Goal: Information Seeking & Learning: Get advice/opinions

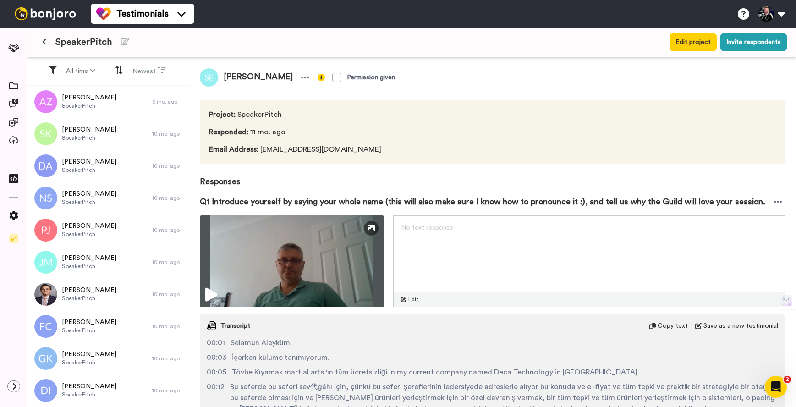
click at [49, 44] on button at bounding box center [44, 42] width 15 height 16
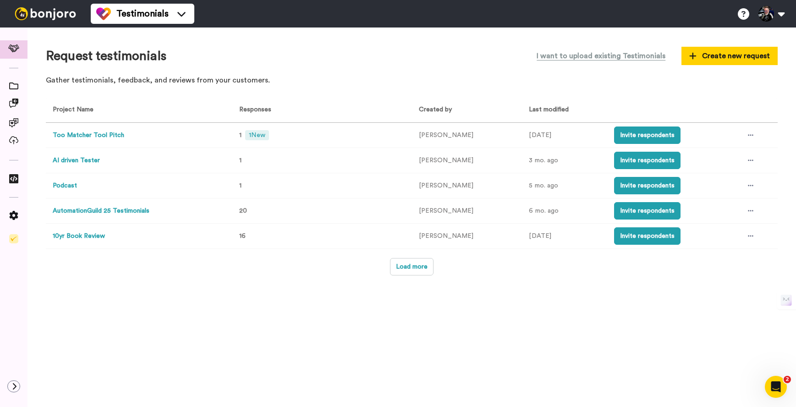
click at [118, 211] on button "AutomationGuild 25 Testimonials" at bounding box center [101, 211] width 97 height 10
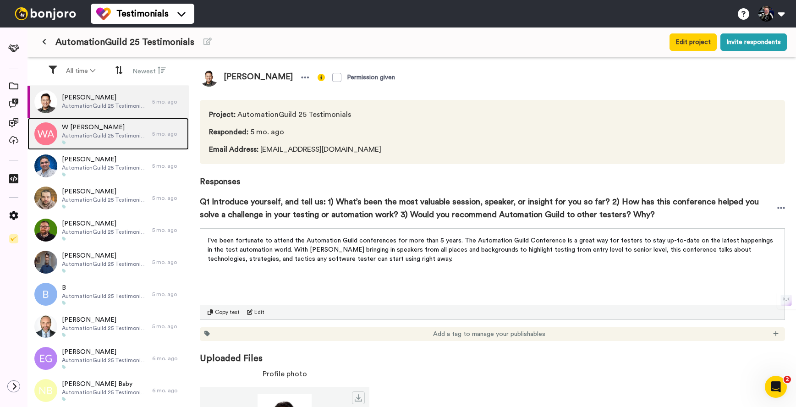
click at [74, 128] on span "W [PERSON_NAME]" at bounding box center [105, 127] width 86 height 9
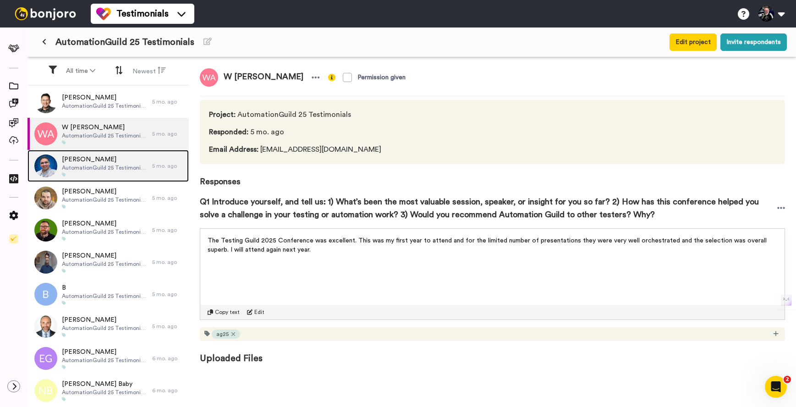
click at [91, 167] on span "AutomationGuild 25 Testimonials" at bounding box center [105, 167] width 86 height 7
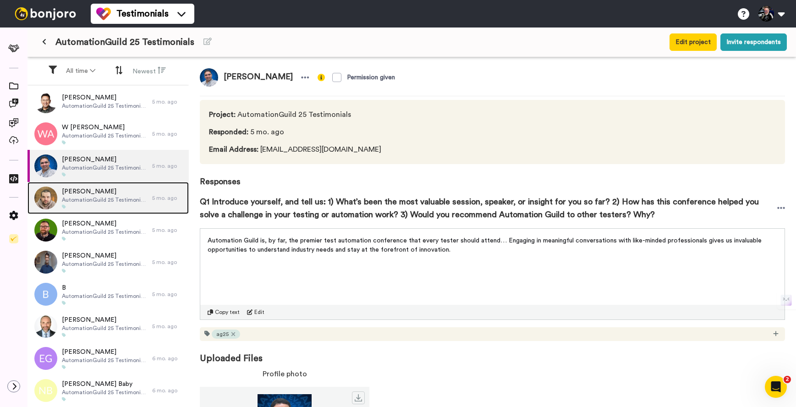
click at [93, 195] on span "[PERSON_NAME]" at bounding box center [105, 191] width 86 height 9
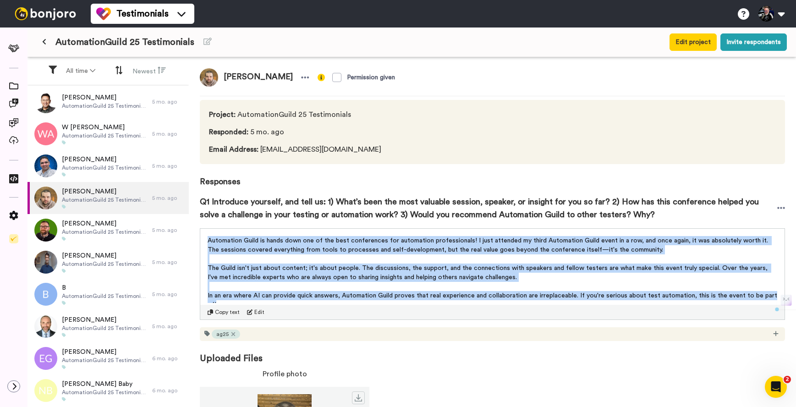
drag, startPoint x: 346, startPoint y: 284, endPoint x: 195, endPoint y: 243, distance: 157.0
click at [195, 243] on div "[PERSON_NAME] Permission given Project : AutomationGuild 25 Testimonials Respon…" at bounding box center [492, 233] width 607 height 352
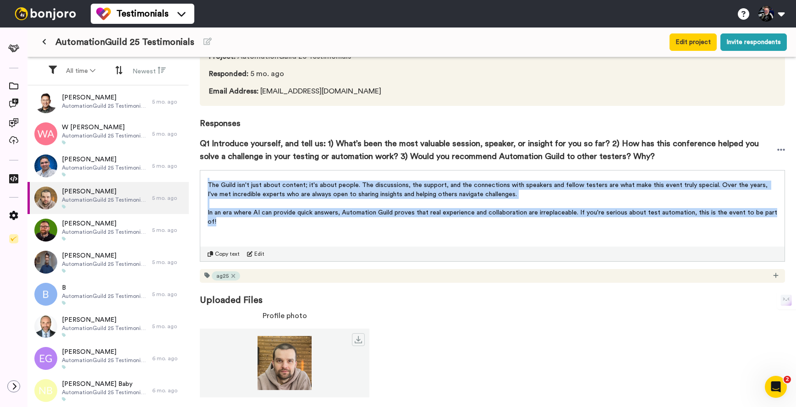
scroll to position [61, 0]
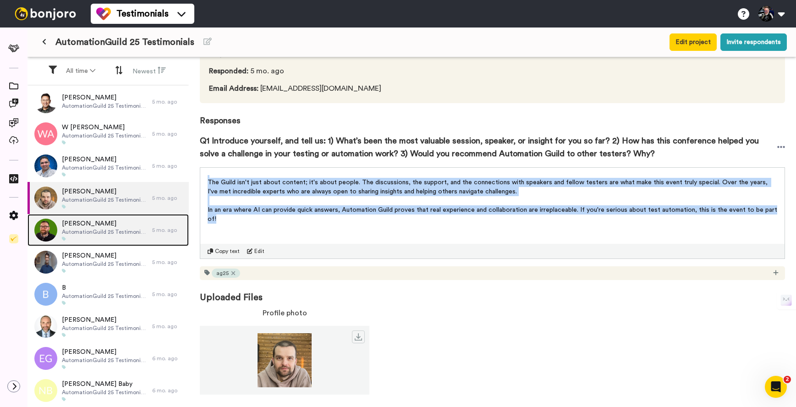
click at [76, 228] on span "AutomationGuild 25 Testimonials" at bounding box center [105, 231] width 86 height 7
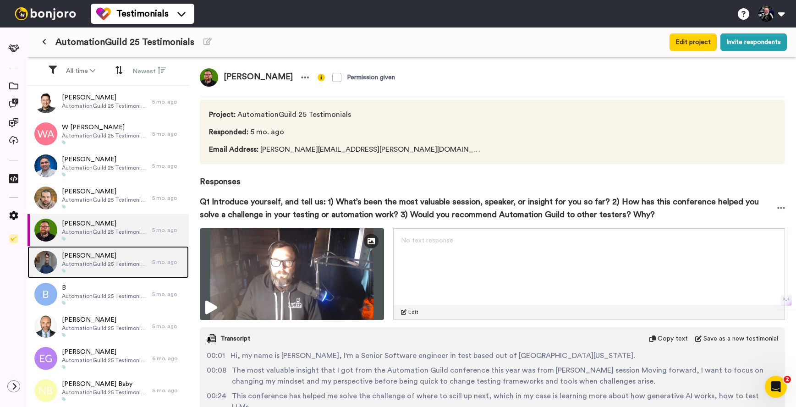
click at [97, 254] on span "[PERSON_NAME]" at bounding box center [105, 255] width 86 height 9
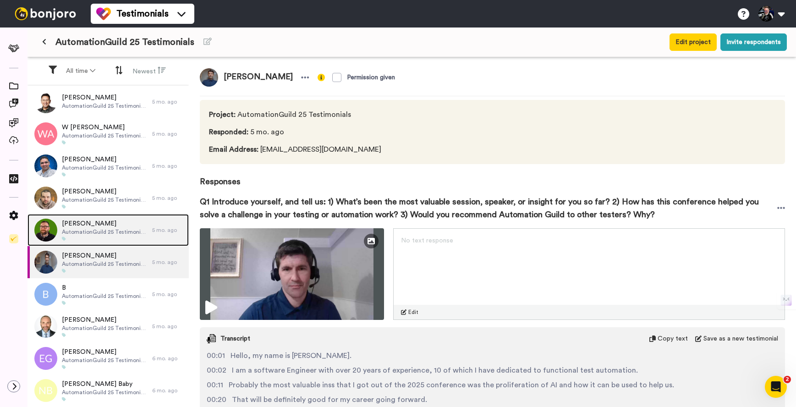
click at [95, 229] on span "AutomationGuild 25 Testimonials" at bounding box center [105, 231] width 86 height 7
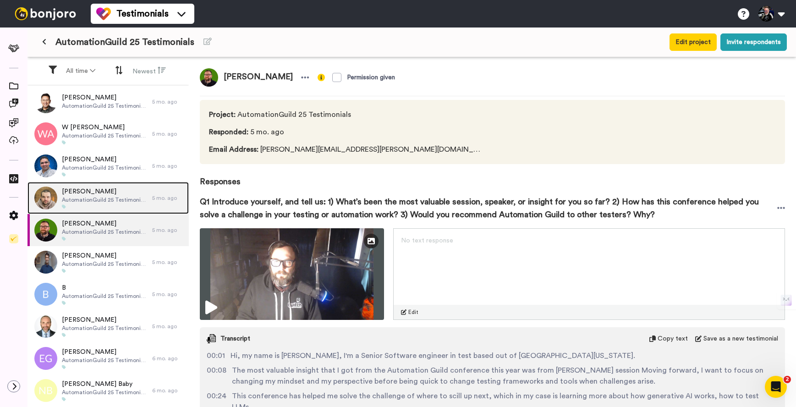
click at [88, 205] on div at bounding box center [105, 206] width 86 height 5
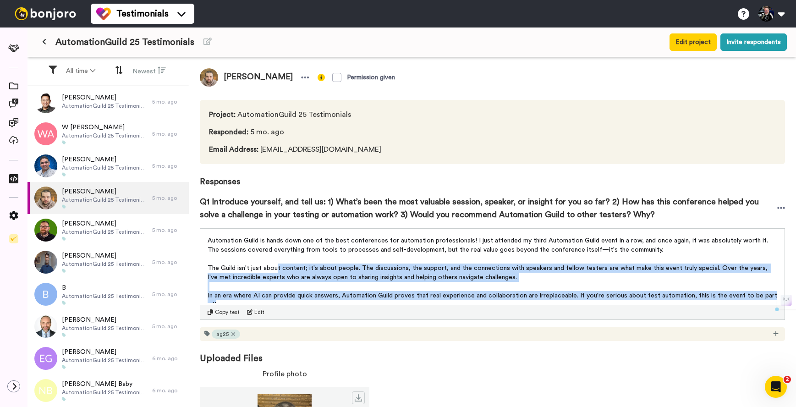
drag, startPoint x: 316, startPoint y: 279, endPoint x: 238, endPoint y: 302, distance: 81.8
click at [275, 272] on div "Automation Guild is hands down one of the best conferences for automation profe…" at bounding box center [493, 269] width 570 height 67
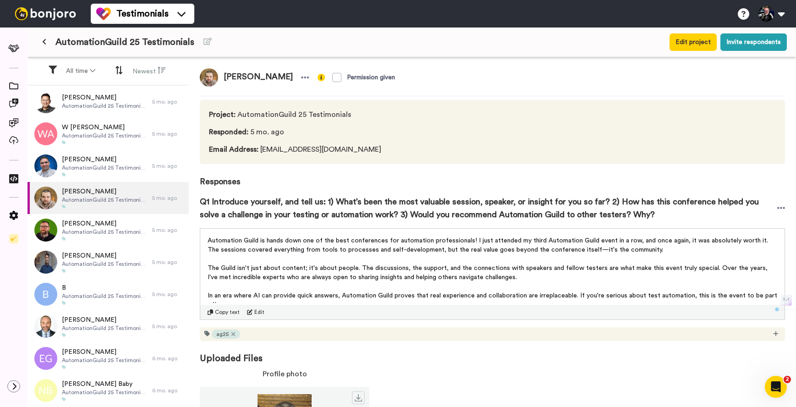
click at [224, 311] on span "Copy text" at bounding box center [227, 311] width 25 height 7
drag, startPoint x: 296, startPoint y: 75, endPoint x: 223, endPoint y: 82, distance: 72.8
click at [223, 82] on span "[PERSON_NAME]" at bounding box center [258, 77] width 80 height 18
copy span "[PERSON_NAME]"
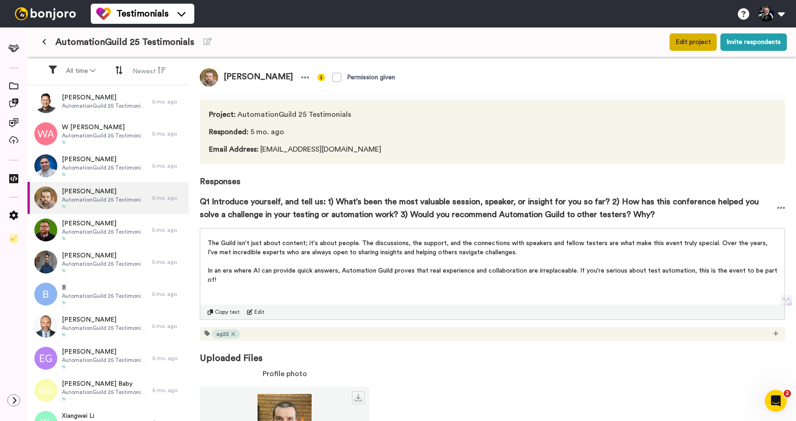
copy span "[PERSON_NAME]"
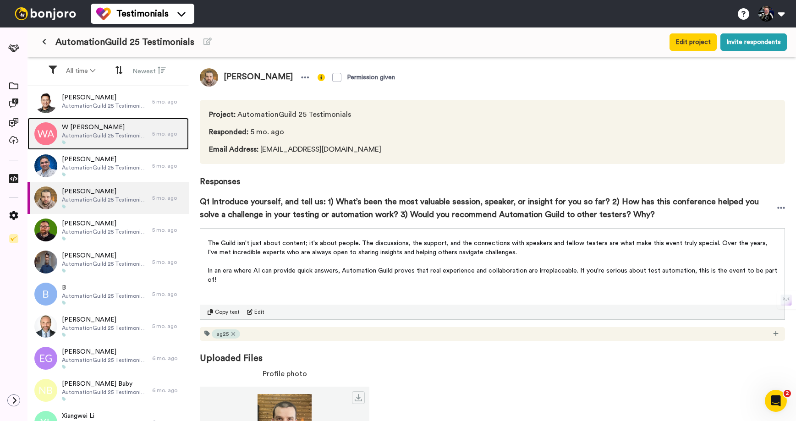
click at [95, 139] on div "W [PERSON_NAME] AutomationGuild 25 Testimonials" at bounding box center [105, 134] width 86 height 22
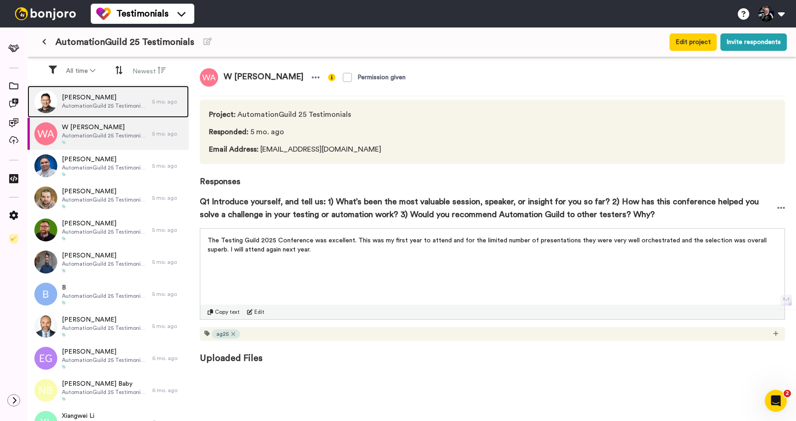
click at [71, 103] on span "AutomationGuild 25 Testimonials" at bounding box center [105, 105] width 86 height 7
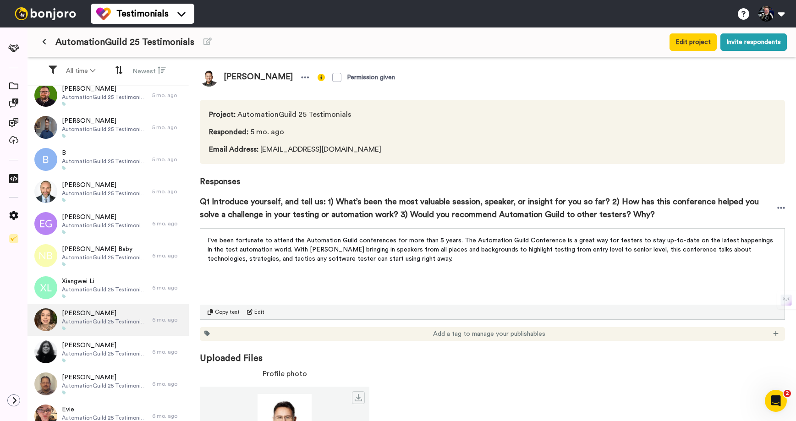
scroll to position [207, 0]
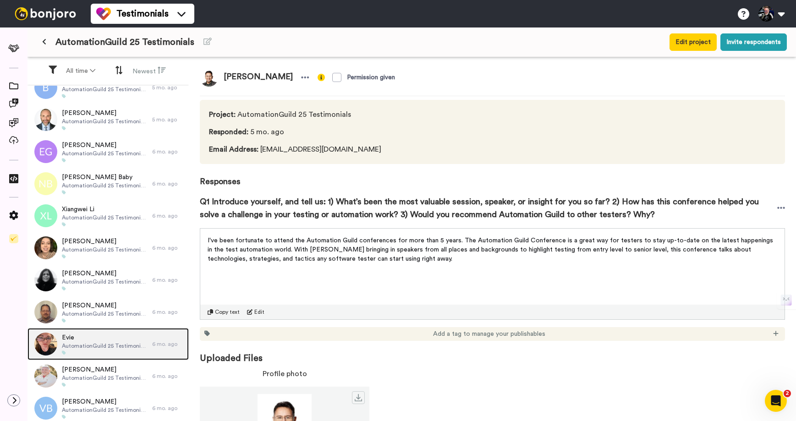
click at [93, 343] on span "AutomationGuild 25 Testimonials" at bounding box center [105, 345] width 86 height 7
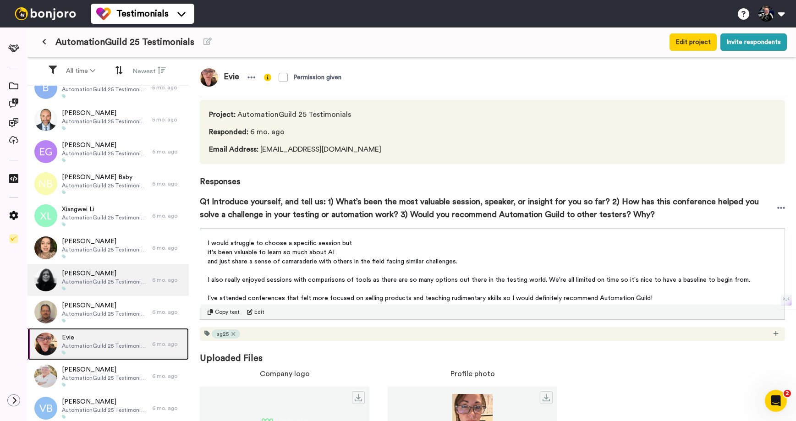
scroll to position [267, 0]
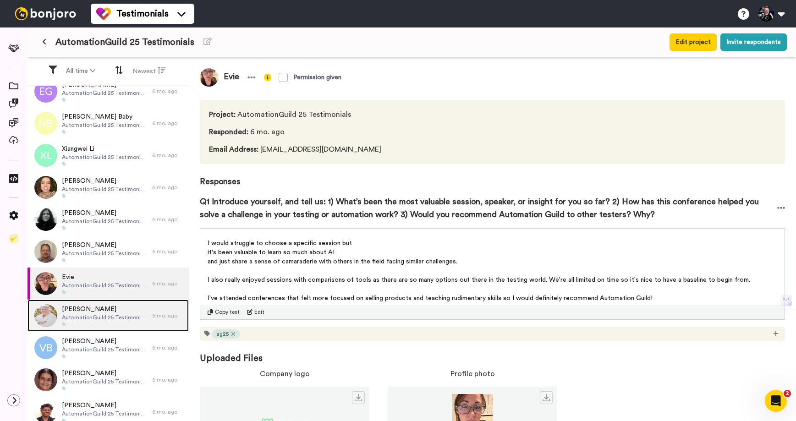
click at [87, 313] on span "[PERSON_NAME]" at bounding box center [105, 309] width 86 height 9
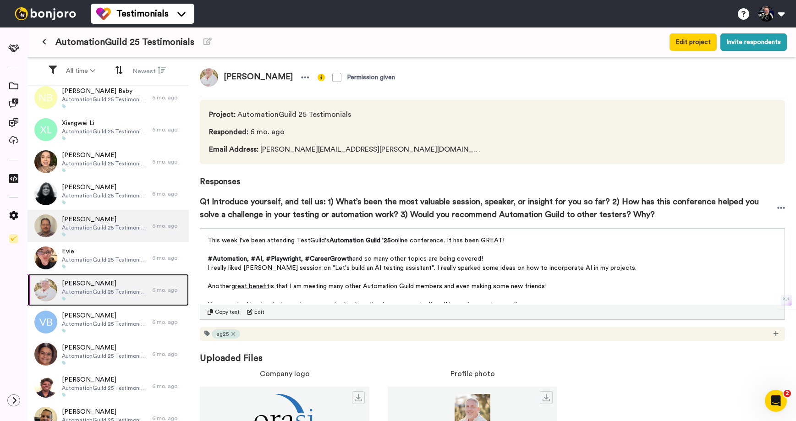
scroll to position [305, 0]
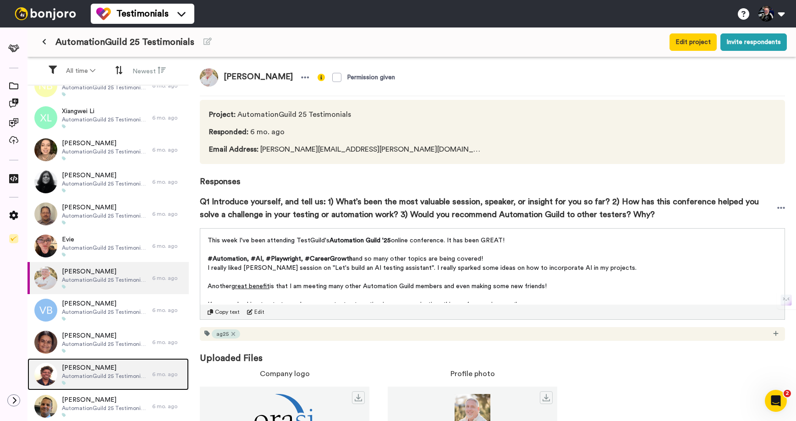
click at [79, 371] on span "[PERSON_NAME]" at bounding box center [105, 367] width 86 height 9
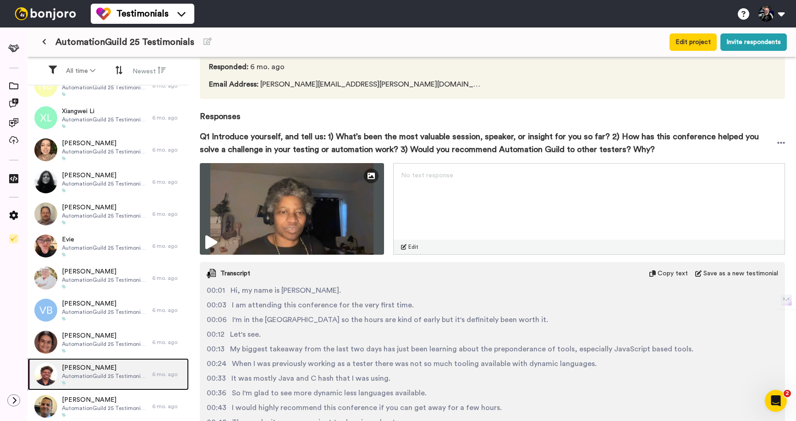
scroll to position [151, 0]
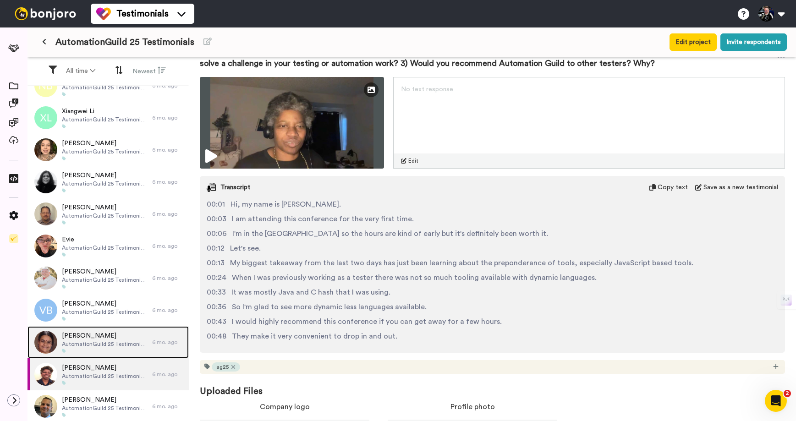
click at [74, 335] on span "[PERSON_NAME]" at bounding box center [105, 335] width 86 height 9
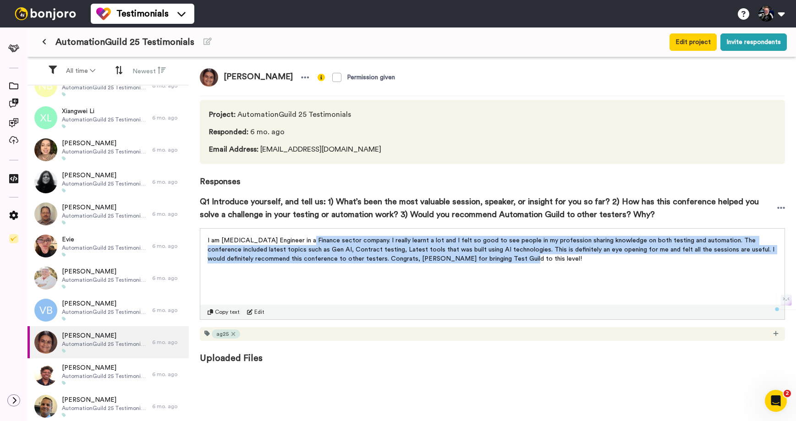
drag, startPoint x: 478, startPoint y: 258, endPoint x: 359, endPoint y: 248, distance: 120.0
click at [302, 245] on p "I am [MEDICAL_DATA] Engineer in a Finance sector company. I really learnt a lot…" at bounding box center [493, 249] width 570 height 27
click at [446, 257] on span "I am [MEDICAL_DATA] Engineer in a Finance sector company. I really learnt a lot…" at bounding box center [492, 249] width 569 height 25
drag, startPoint x: 505, startPoint y: 255, endPoint x: 215, endPoint y: 149, distance: 309.4
click at [196, 238] on div "[PERSON_NAME] Permission given Project : AutomationGuild 25 Testimonials Respon…" at bounding box center [492, 240] width 607 height 366
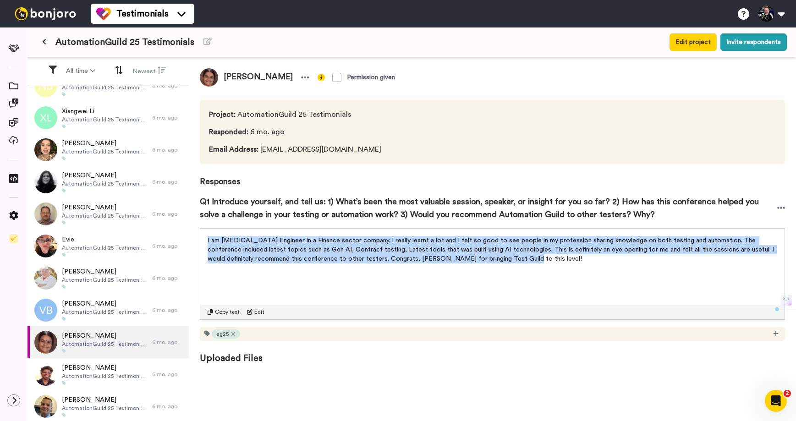
click at [208, 75] on img at bounding box center [209, 77] width 18 height 18
click at [211, 78] on img at bounding box center [209, 77] width 18 height 18
copy span "I am [MEDICAL_DATA] Engineer in a Finance sector company. I really learnt a lot…"
drag, startPoint x: 328, startPoint y: 75, endPoint x: 218, endPoint y: 74, distance: 110.4
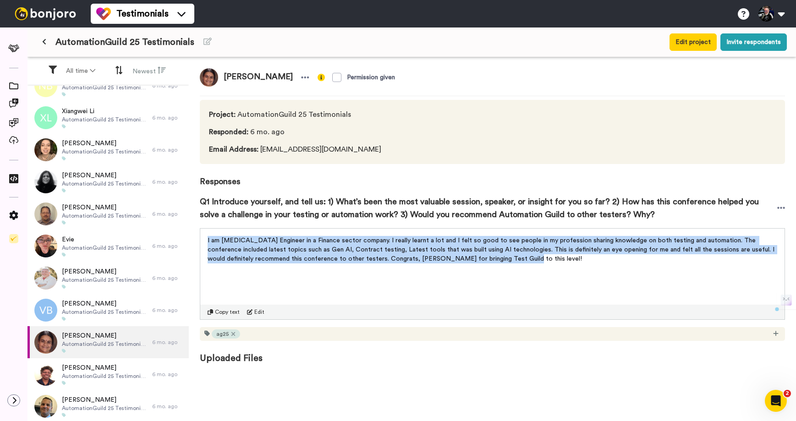
click at [218, 74] on span "[PERSON_NAME]" at bounding box center [258, 77] width 80 height 18
copy span "[PERSON_NAME]"
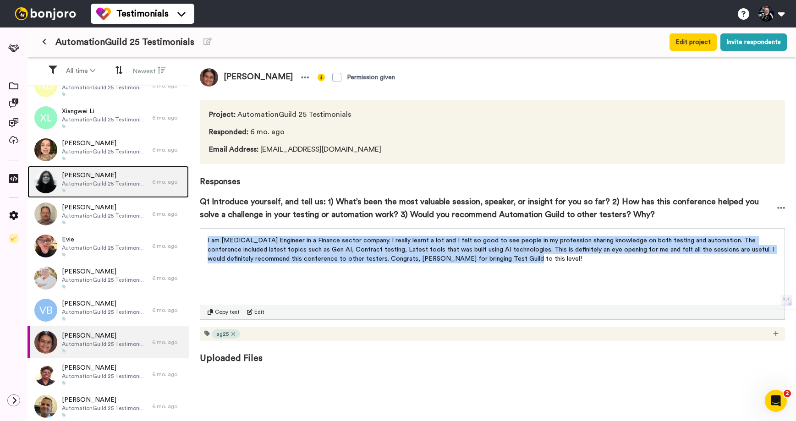
click at [99, 181] on span "AutomationGuild 25 Testimonials" at bounding box center [105, 183] width 86 height 7
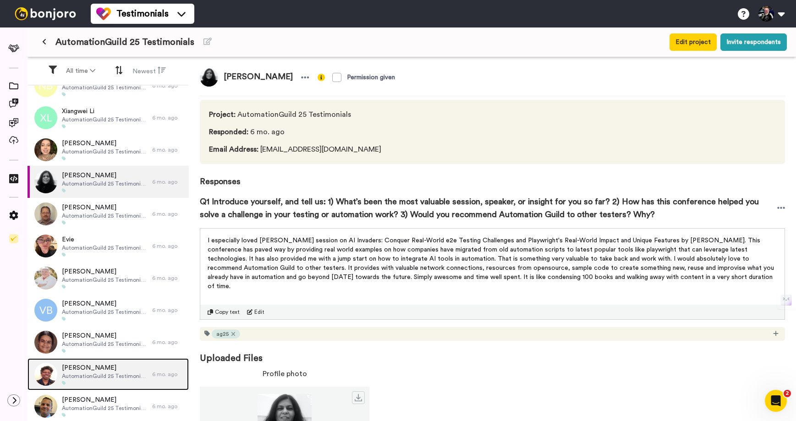
click at [99, 366] on span "[PERSON_NAME]" at bounding box center [105, 367] width 86 height 9
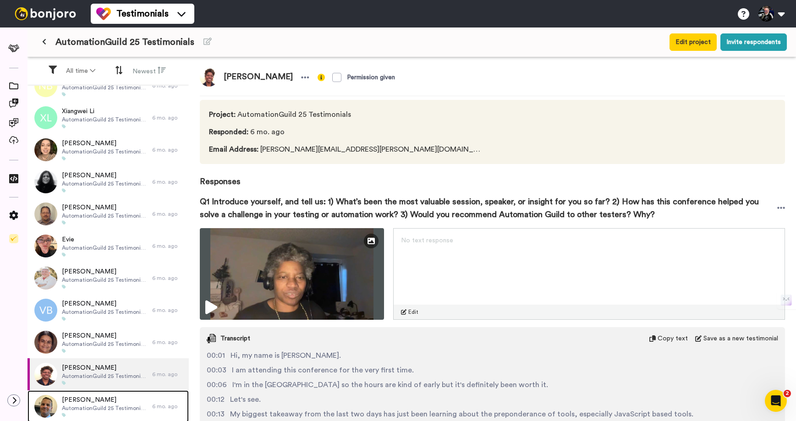
drag, startPoint x: 93, startPoint y: 399, endPoint x: 133, endPoint y: 361, distance: 55.1
click at [93, 398] on span "[PERSON_NAME]" at bounding box center [105, 399] width 86 height 9
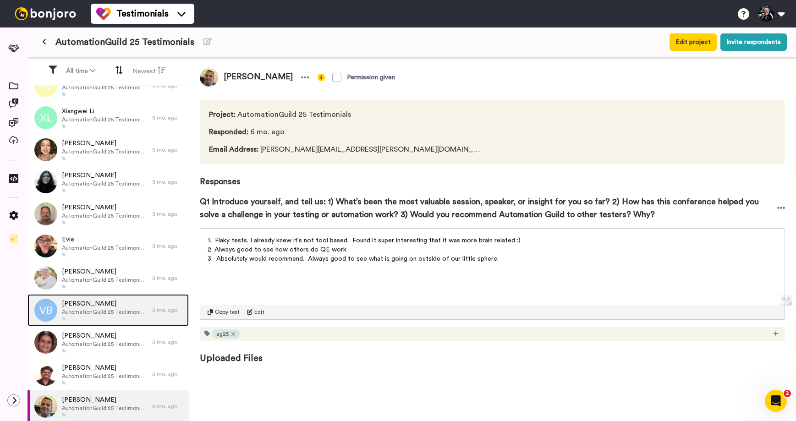
click at [80, 303] on span "[PERSON_NAME]" at bounding box center [105, 303] width 86 height 9
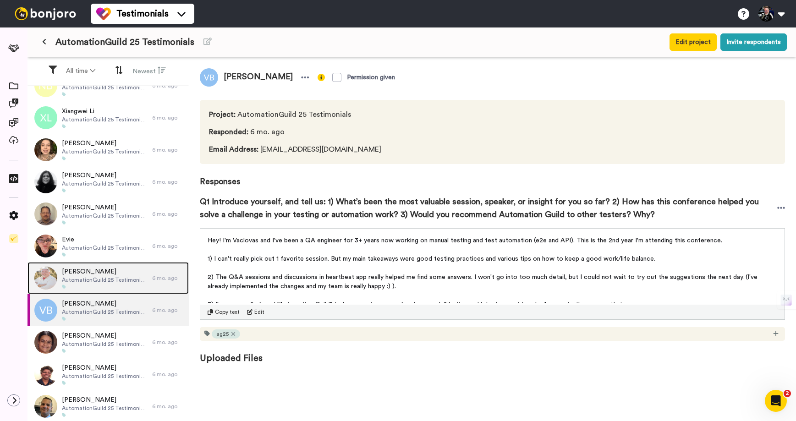
click at [86, 275] on span "[PERSON_NAME]" at bounding box center [105, 271] width 86 height 9
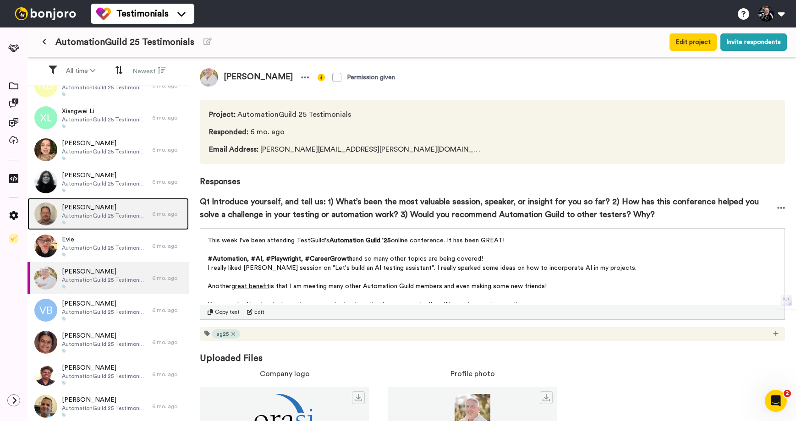
click at [88, 209] on span "[PERSON_NAME]" at bounding box center [105, 207] width 86 height 9
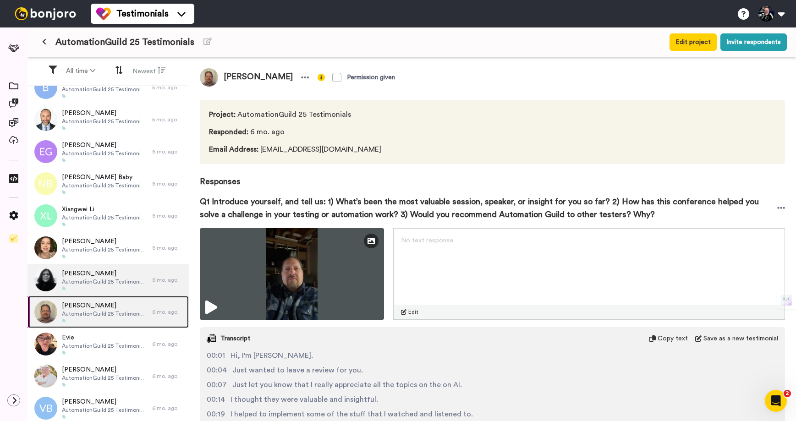
scroll to position [42, 0]
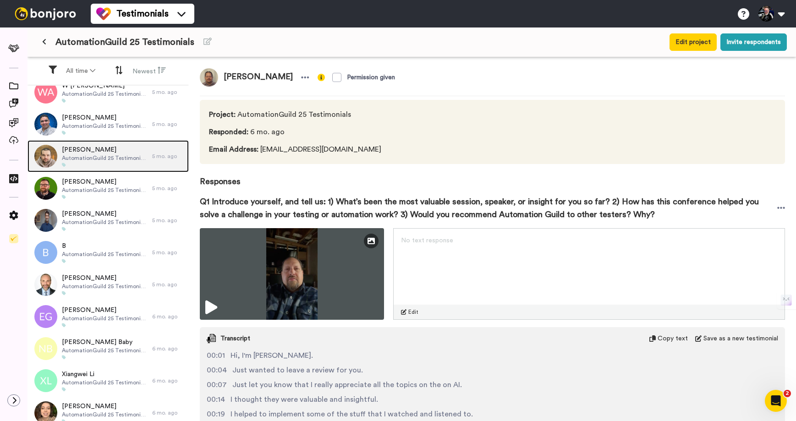
click at [107, 159] on span "AutomationGuild 25 Testimonials" at bounding box center [105, 157] width 86 height 7
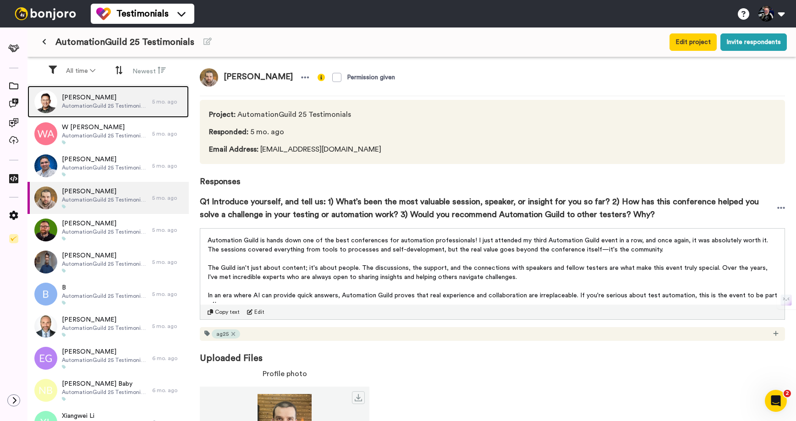
click at [102, 104] on span "AutomationGuild 25 Testimonials" at bounding box center [105, 105] width 86 height 7
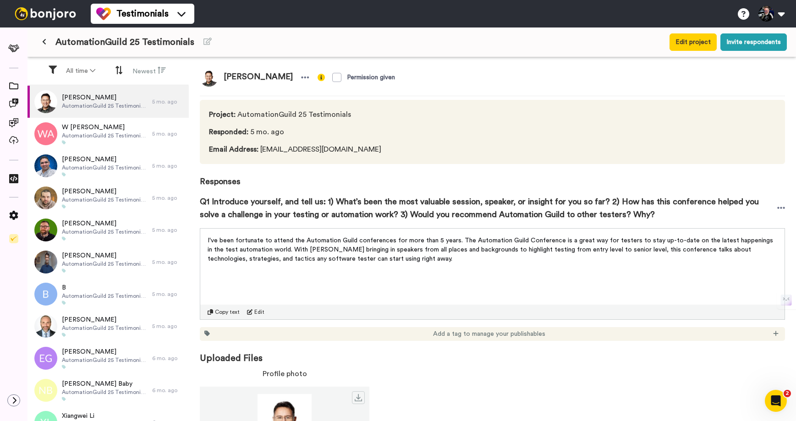
click at [44, 36] on button at bounding box center [44, 42] width 15 height 16
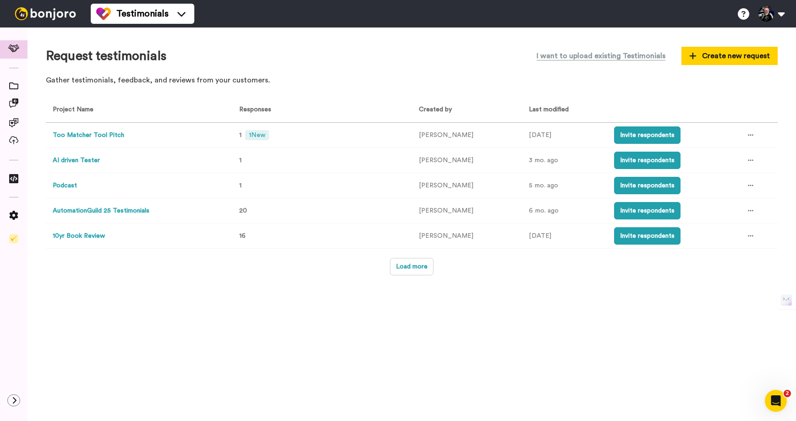
click at [88, 238] on button "10yr Book Review" at bounding box center [79, 236] width 52 height 10
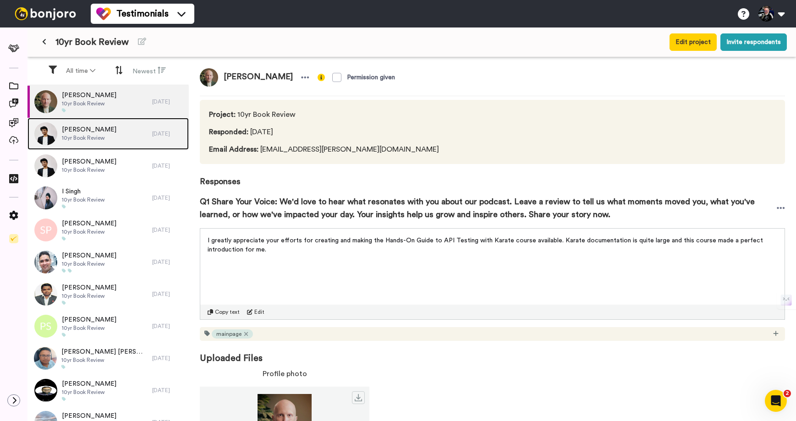
click at [68, 132] on span "[PERSON_NAME]" at bounding box center [89, 129] width 55 height 9
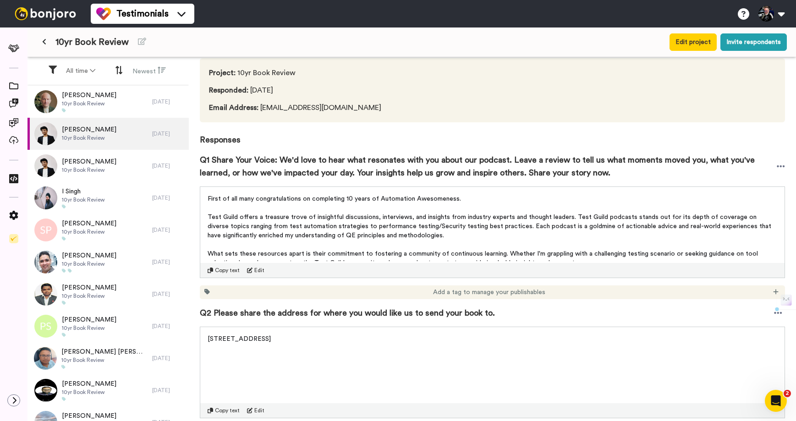
drag, startPoint x: 675, startPoint y: 254, endPoint x: 214, endPoint y: 167, distance: 469.7
click at [214, 167] on div "Q1 Share Your Voice: We'd love to hear what resonates with you about our podcas…" at bounding box center [492, 222] width 585 height 153
click at [611, 228] on span "Test Guild offers a treasure trove of insightful discussions, interviews, and i…" at bounding box center [490, 226] width 565 height 25
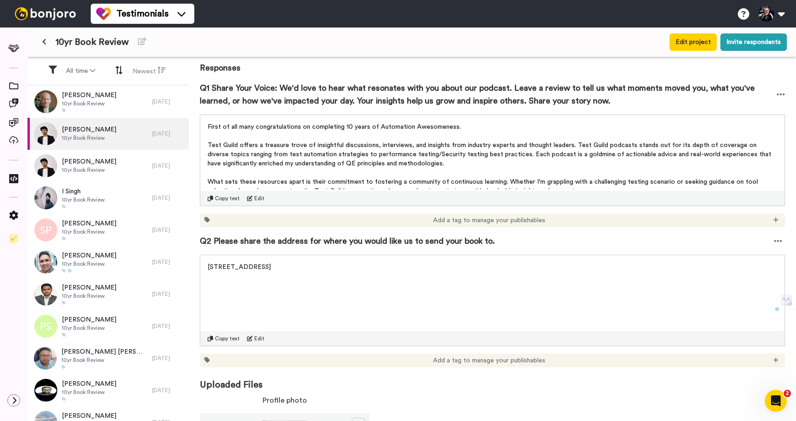
drag, startPoint x: 671, startPoint y: 181, endPoint x: 206, endPoint y: 104, distance: 472.0
click at [206, 104] on div "Q1 Share Your Voice: We'd love to hear what resonates with you about our podcas…" at bounding box center [492, 150] width 585 height 153
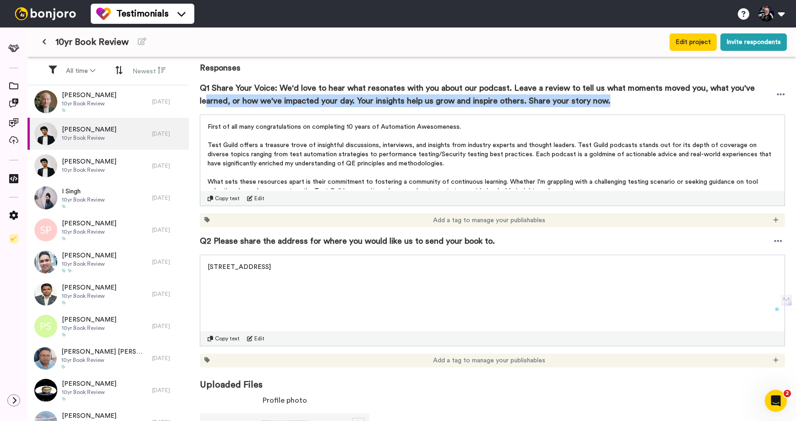
drag, startPoint x: 205, startPoint y: 108, endPoint x: 198, endPoint y: 118, distance: 12.2
click at [198, 118] on div "[PERSON_NAME] Permission given Project : 10yr Book Review Responded : [DATE] Em…" at bounding box center [492, 240] width 607 height 366
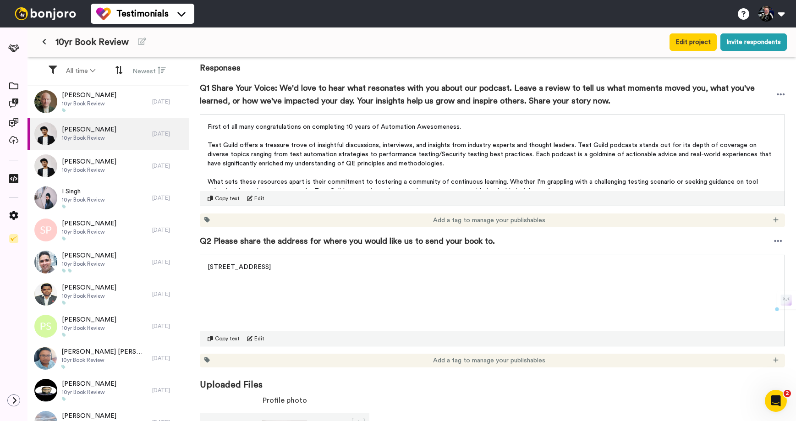
click at [220, 129] on span "First of all many congratulations on completing 10 years of Automation Awesomen…" at bounding box center [334, 127] width 253 height 6
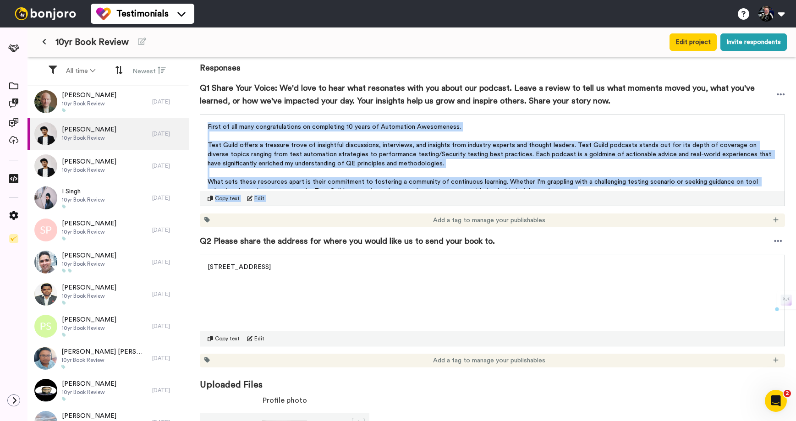
scroll to position [52, 0]
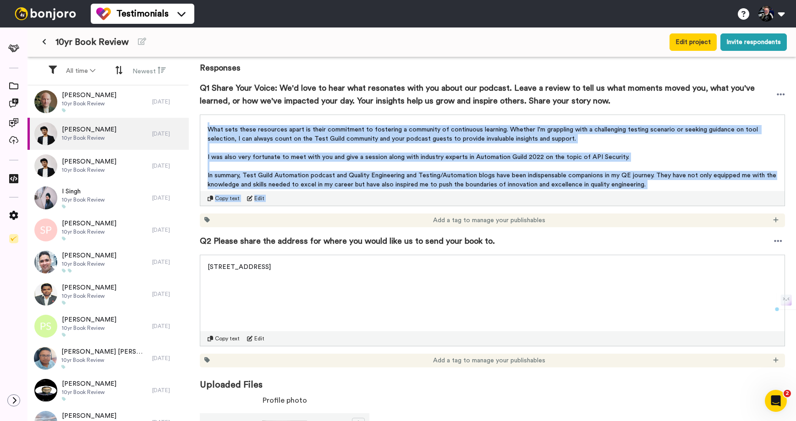
drag, startPoint x: 208, startPoint y: 127, endPoint x: 702, endPoint y: 186, distance: 498.4
click at [702, 186] on div "First of all many congratulations on completing 10 years of Automation Awesomen…" at bounding box center [493, 155] width 570 height 67
copy div "Lorem ip dol sita consecteturadip el seddoeiusm 92 tempo in Utlaboreet Dolorema…"
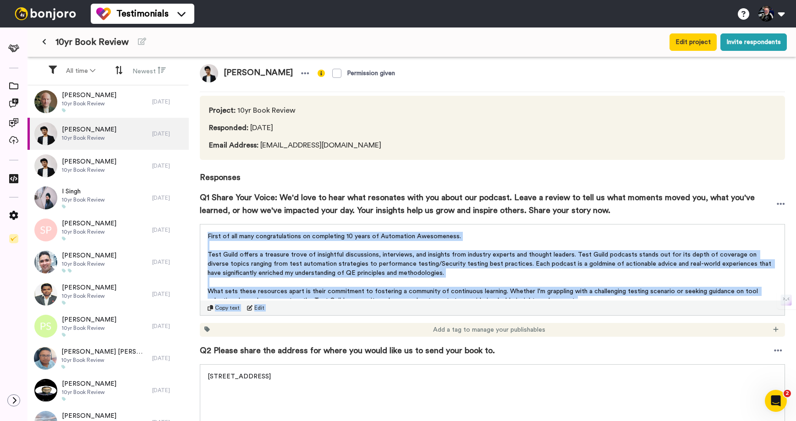
scroll to position [0, 0]
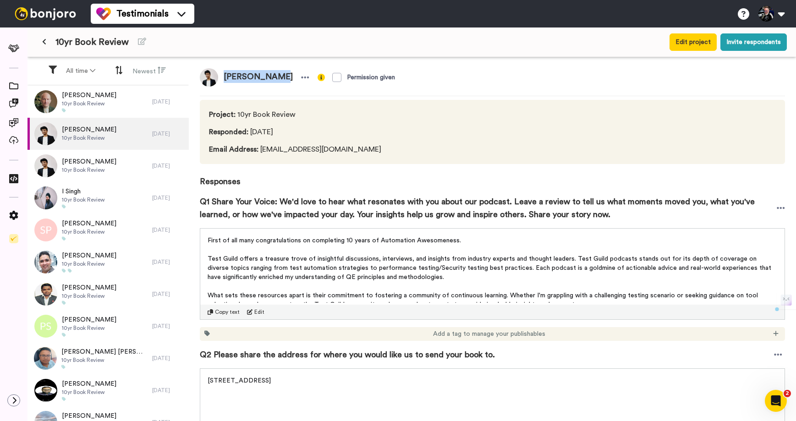
drag, startPoint x: 280, startPoint y: 74, endPoint x: 223, endPoint y: 77, distance: 56.9
click at [223, 77] on span "[PERSON_NAME]" at bounding box center [258, 77] width 80 height 18
copy span "[PERSON_NAME]"
click at [45, 39] on icon at bounding box center [44, 41] width 4 height 6
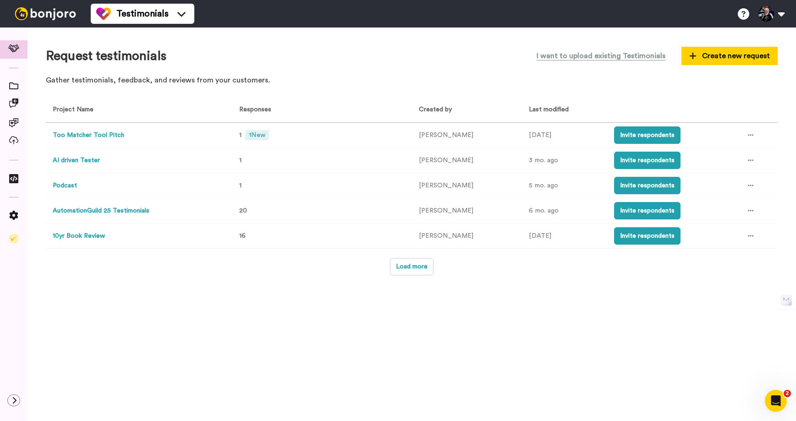
click at [89, 208] on button "AutomationGuild 25 Testimonials" at bounding box center [101, 211] width 97 height 10
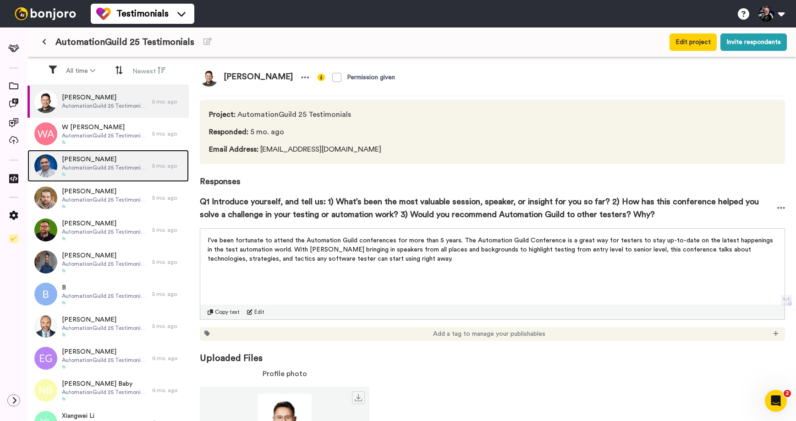
click at [88, 159] on span "[PERSON_NAME]" at bounding box center [105, 159] width 86 height 9
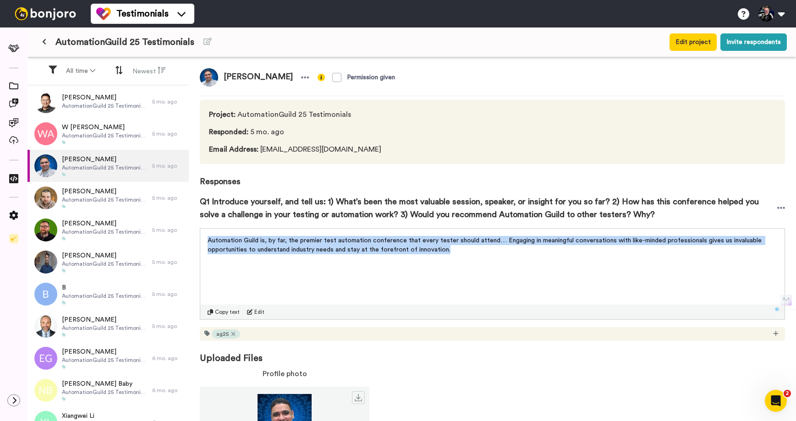
drag, startPoint x: 494, startPoint y: 249, endPoint x: 198, endPoint y: 242, distance: 295.2
click at [198, 242] on div "[PERSON_NAME] Permission given Project : AutomationGuild 25 Testimonials Respon…" at bounding box center [492, 240] width 607 height 366
copy span "Automation Guild is, by far, the premier test automation conference that every …"
drag, startPoint x: 292, startPoint y: 72, endPoint x: 224, endPoint y: 78, distance: 68.5
click at [224, 78] on span "[PERSON_NAME]" at bounding box center [258, 77] width 80 height 18
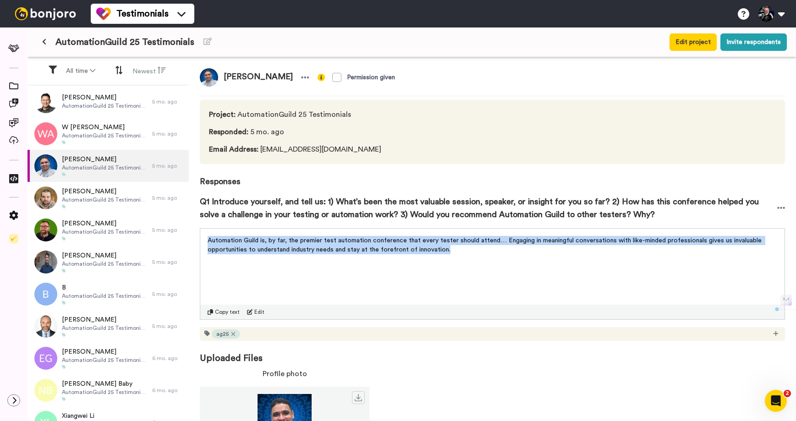
copy span "[PERSON_NAME]"
click at [211, 79] on img at bounding box center [209, 77] width 18 height 18
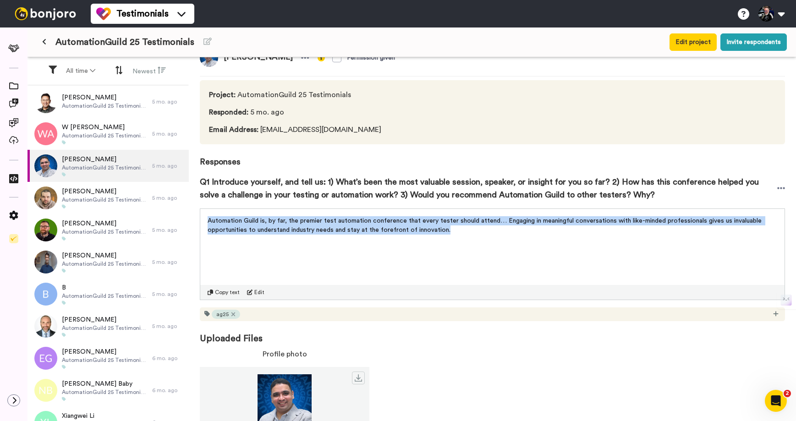
scroll to position [47, 0]
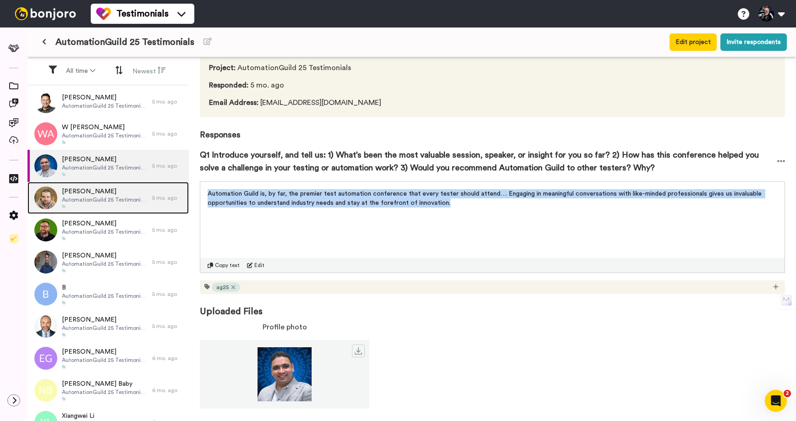
click at [105, 195] on span "[PERSON_NAME]" at bounding box center [105, 191] width 86 height 9
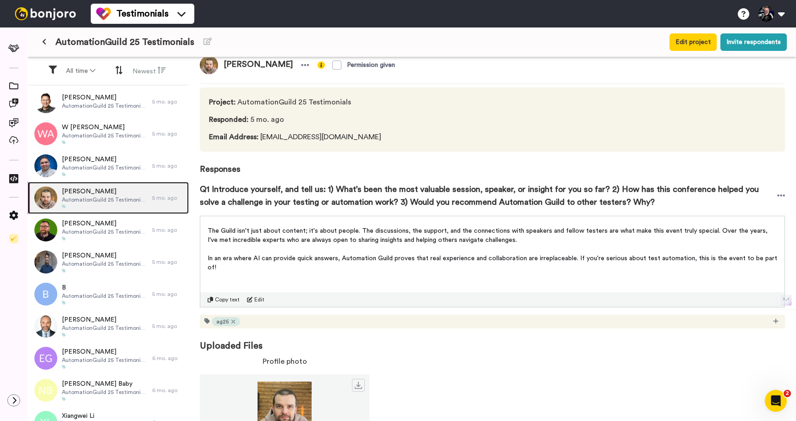
scroll to position [47, 0]
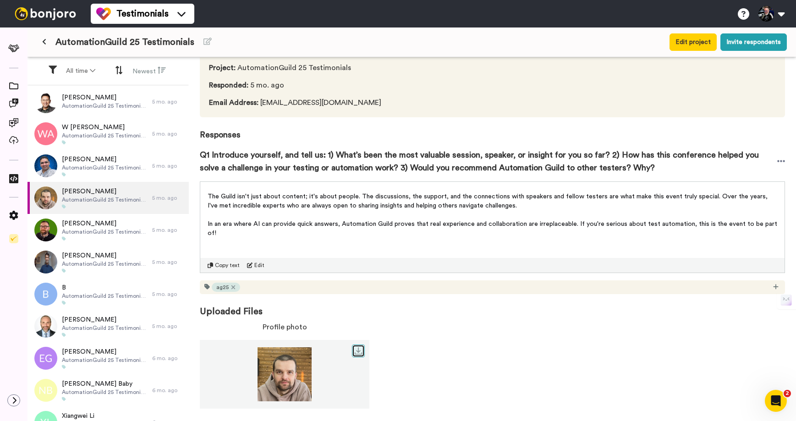
click at [363, 351] on link at bounding box center [358, 351] width 13 height 13
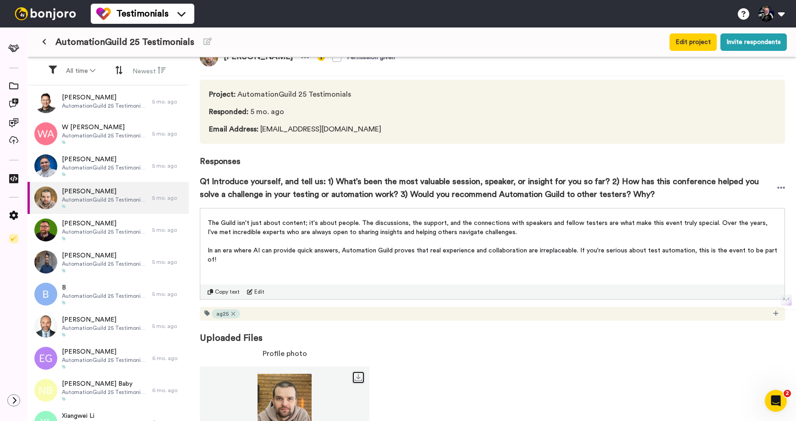
scroll to position [0, 0]
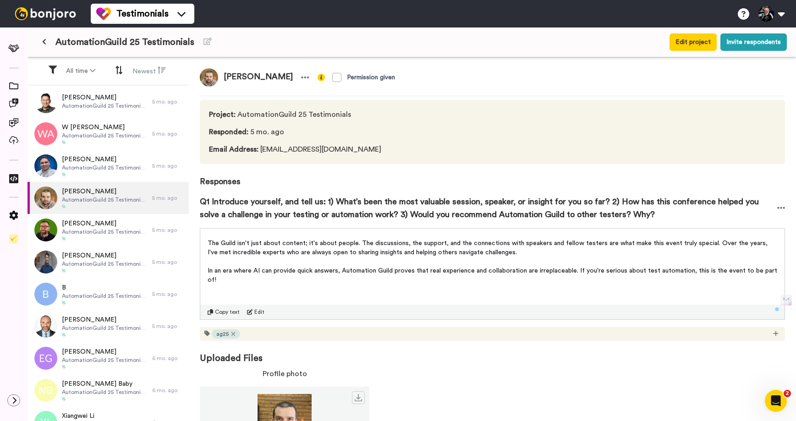
drag, startPoint x: 294, startPoint y: 74, endPoint x: 221, endPoint y: 80, distance: 73.6
click at [220, 80] on span "[PERSON_NAME]" at bounding box center [258, 77] width 80 height 18
copy span "[PERSON_NAME]"
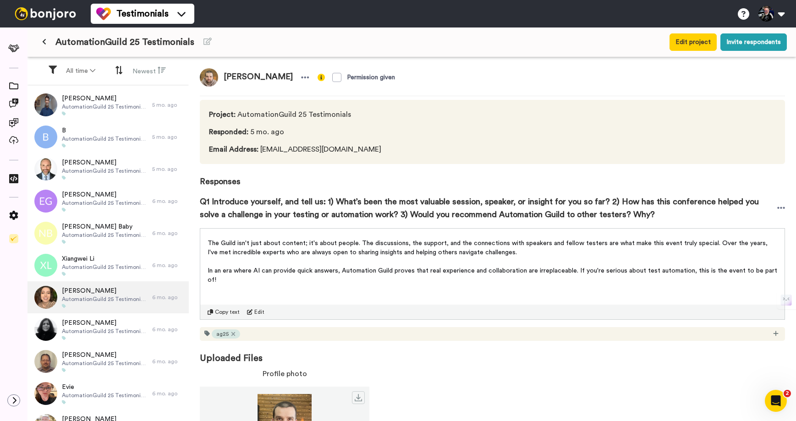
scroll to position [158, 0]
click at [88, 285] on div "[PERSON_NAME] AutomationGuild 25 Testimonials" at bounding box center [89, 297] width 125 height 32
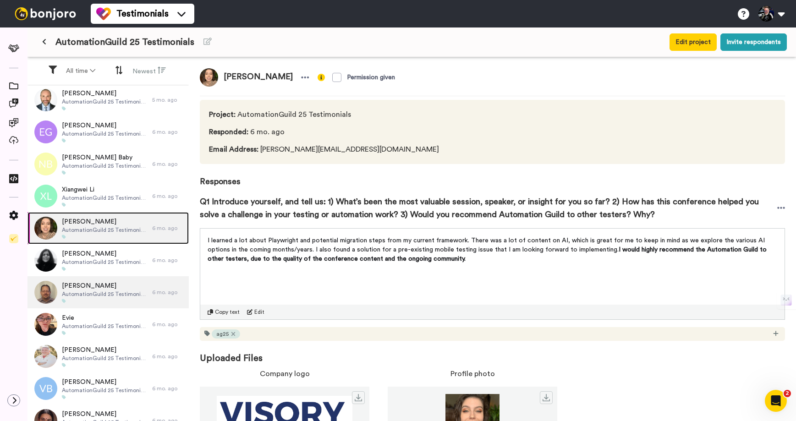
scroll to position [305, 0]
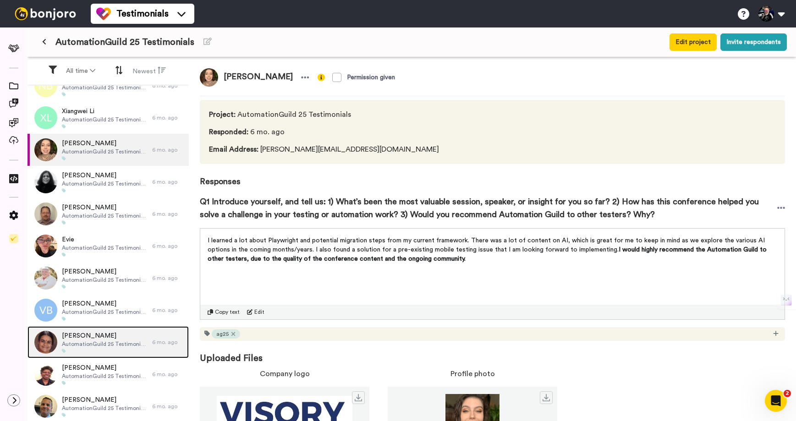
click at [42, 339] on img at bounding box center [45, 342] width 23 height 23
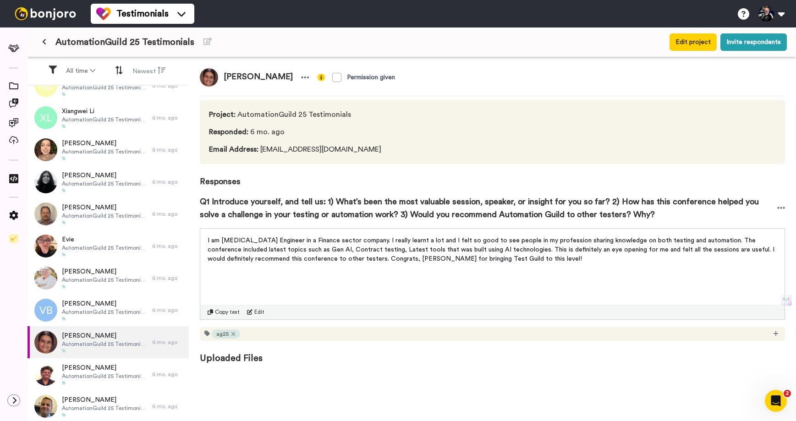
click at [210, 79] on img at bounding box center [209, 77] width 18 height 18
drag, startPoint x: 328, startPoint y: 76, endPoint x: 221, endPoint y: 78, distance: 106.8
click at [221, 78] on span "[PERSON_NAME]" at bounding box center [258, 77] width 80 height 18
copy span "[PERSON_NAME]"
